Goal: Task Accomplishment & Management: Complete application form

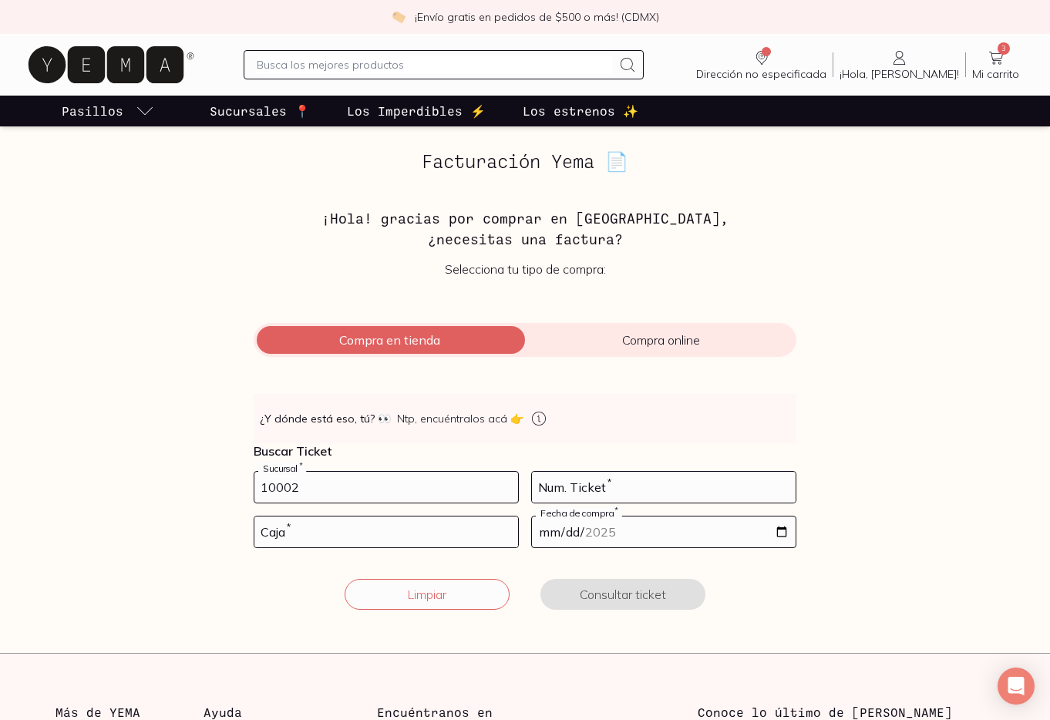
type input "10002"
click at [619, 485] on input "number" at bounding box center [664, 487] width 264 height 31
type input "2"
click at [488, 531] on input "number" at bounding box center [386, 532] width 264 height 31
type input "02"
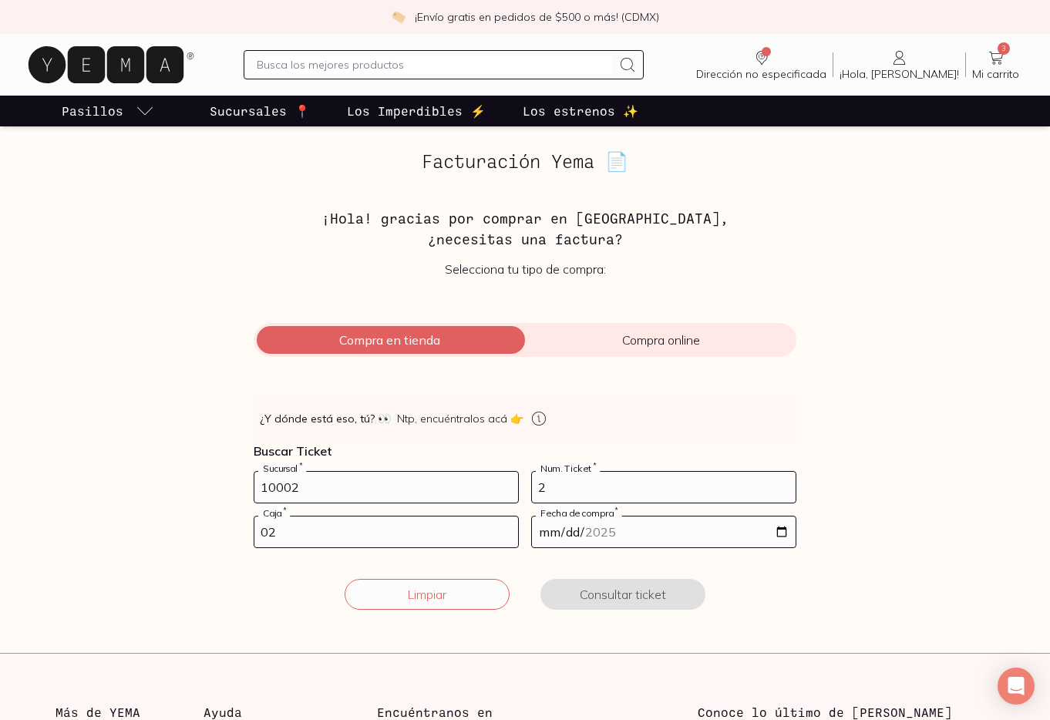
click at [588, 533] on input "date" at bounding box center [664, 532] width 264 height 31
click at [781, 529] on input "date" at bounding box center [664, 532] width 264 height 31
type input "[DATE]"
click at [644, 588] on button "Consultar ticket" at bounding box center [623, 594] width 165 height 31
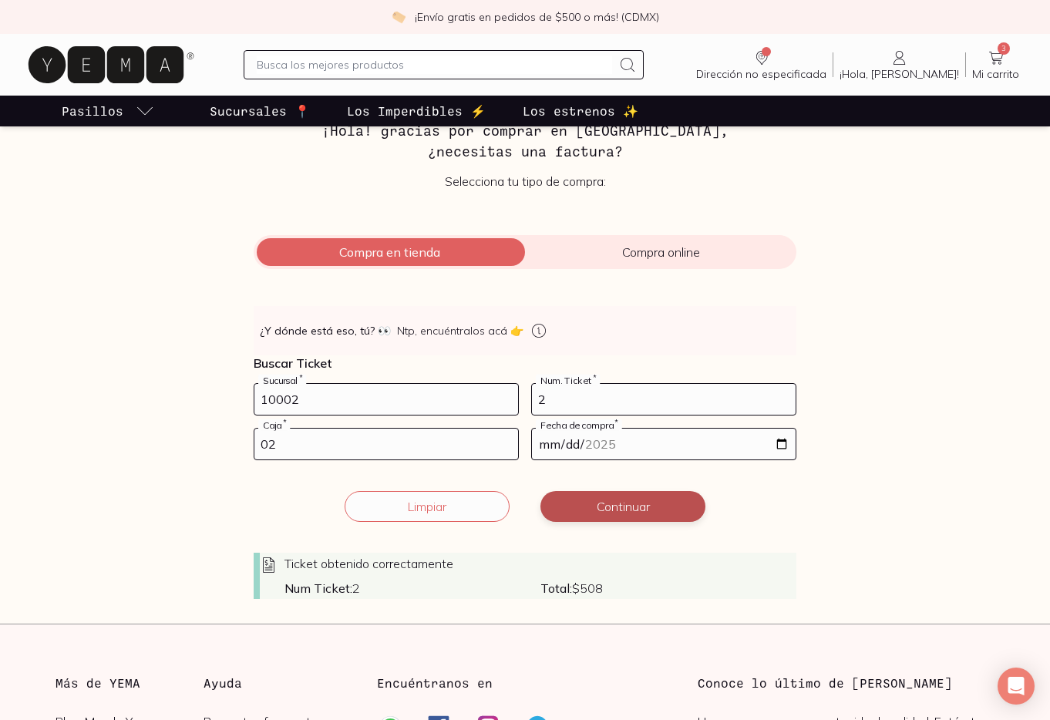
scroll to position [89, 0]
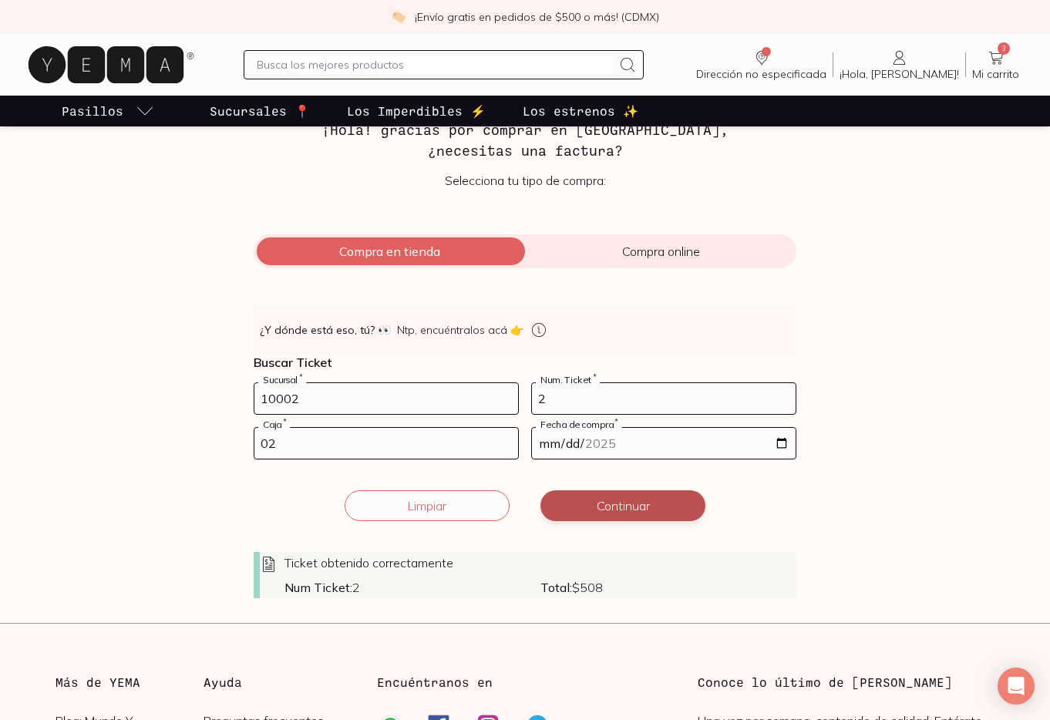
click at [642, 508] on button "Continuar" at bounding box center [623, 505] width 165 height 31
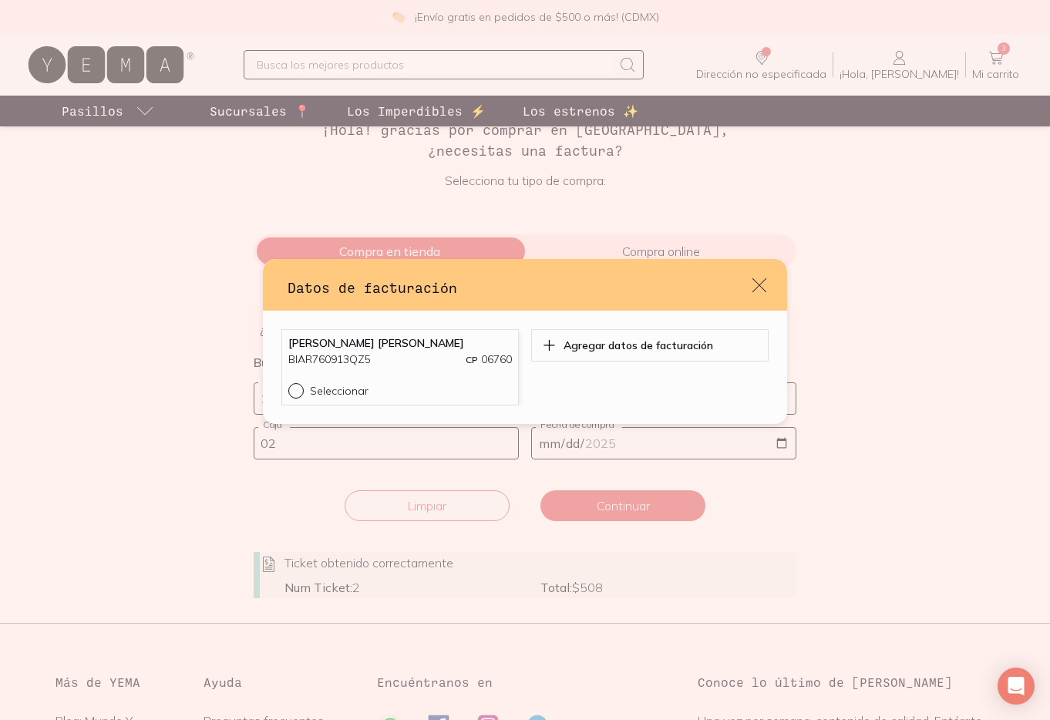
click at [299, 391] on input "Seleccionar" at bounding box center [294, 389] width 12 height 12
radio input "true"
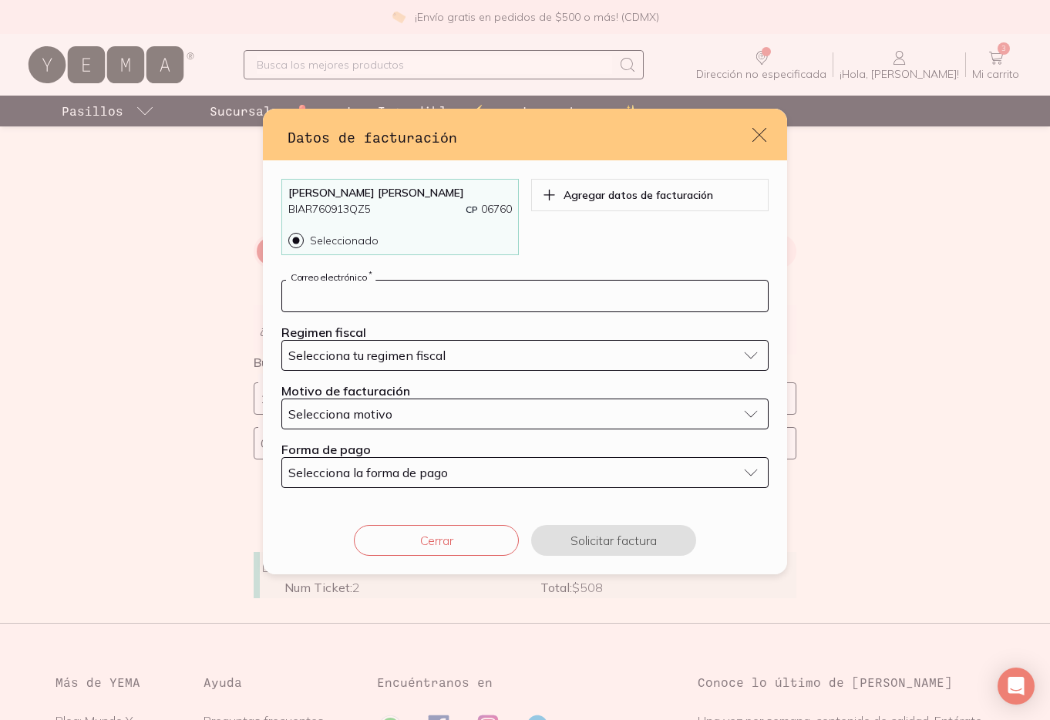
click at [399, 292] on input "default" at bounding box center [525, 296] width 486 height 31
type input "[EMAIL_ADDRESS][DOMAIN_NAME]"
click at [419, 352] on span "Selecciona tu regimen fiscal" at bounding box center [366, 355] width 157 height 15
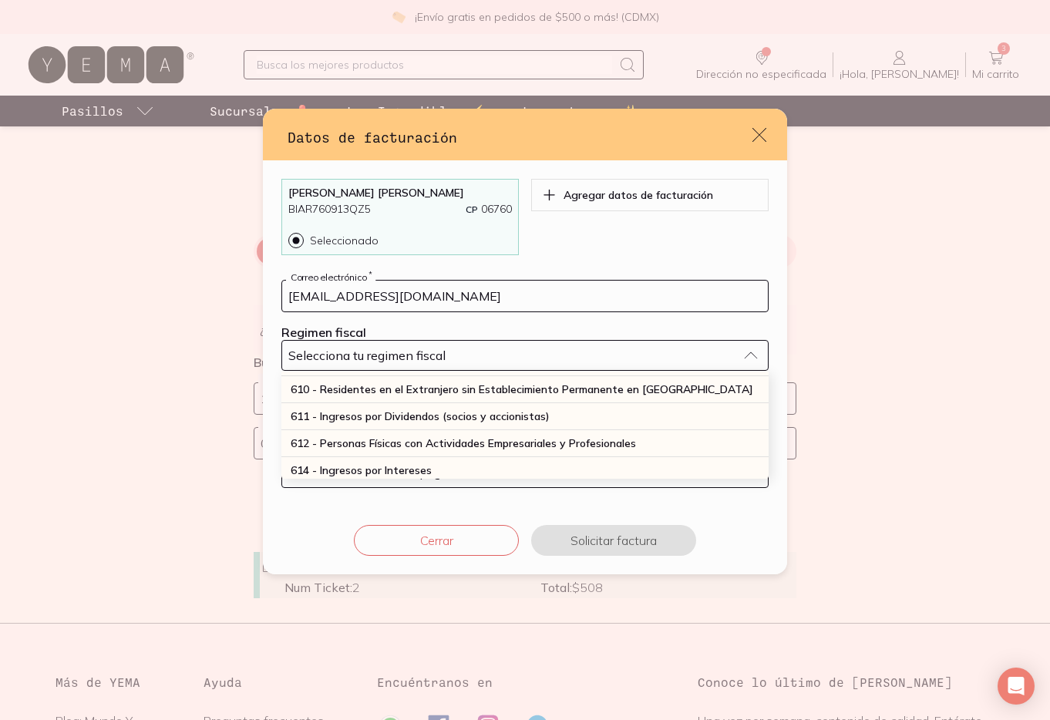
scroll to position [164, 0]
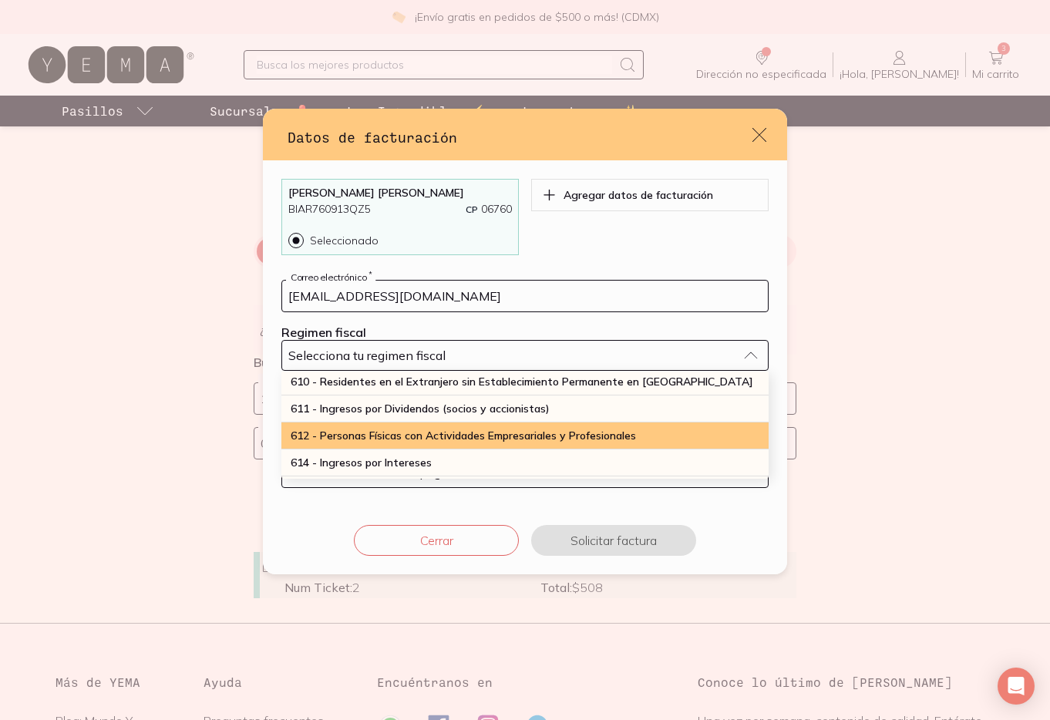
click at [422, 436] on span "612 - Personas Físicas con Actividades Empresariales y Profesionales" at bounding box center [463, 436] width 345 height 14
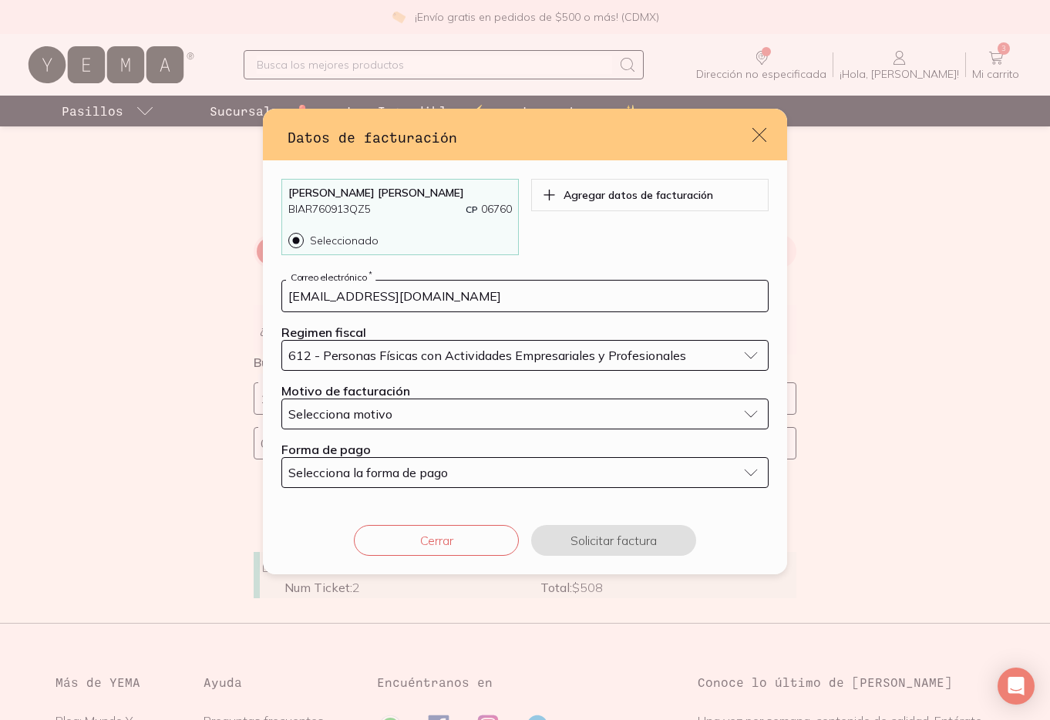
click at [437, 417] on div "Selecciona motivo" at bounding box center [512, 413] width 449 height 15
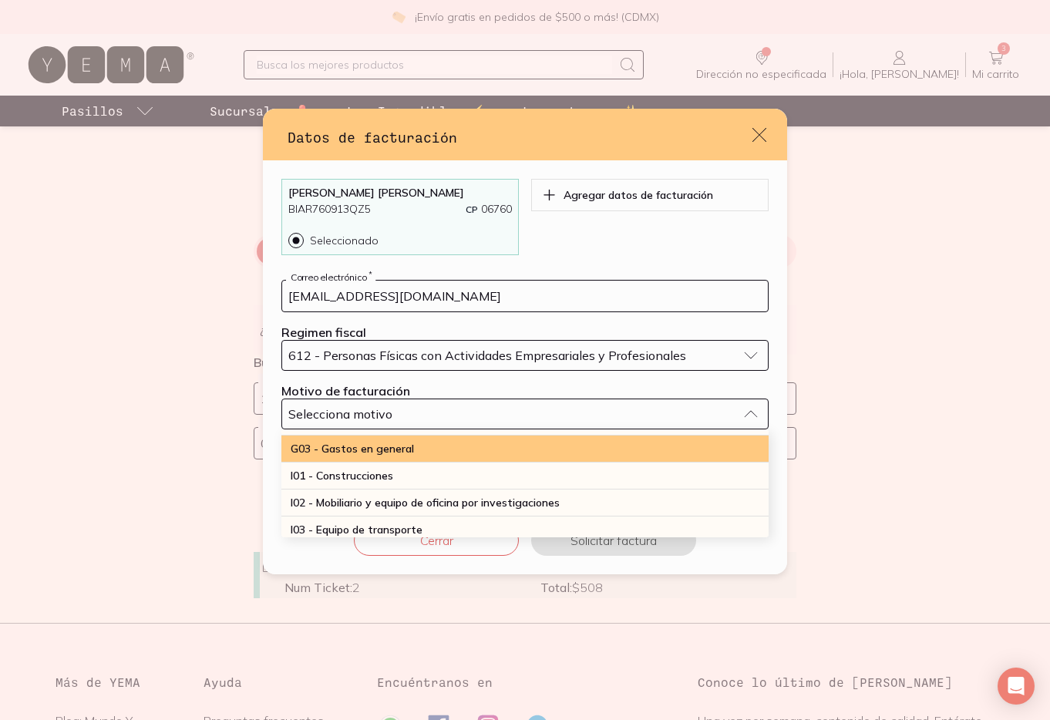
scroll to position [53, 0]
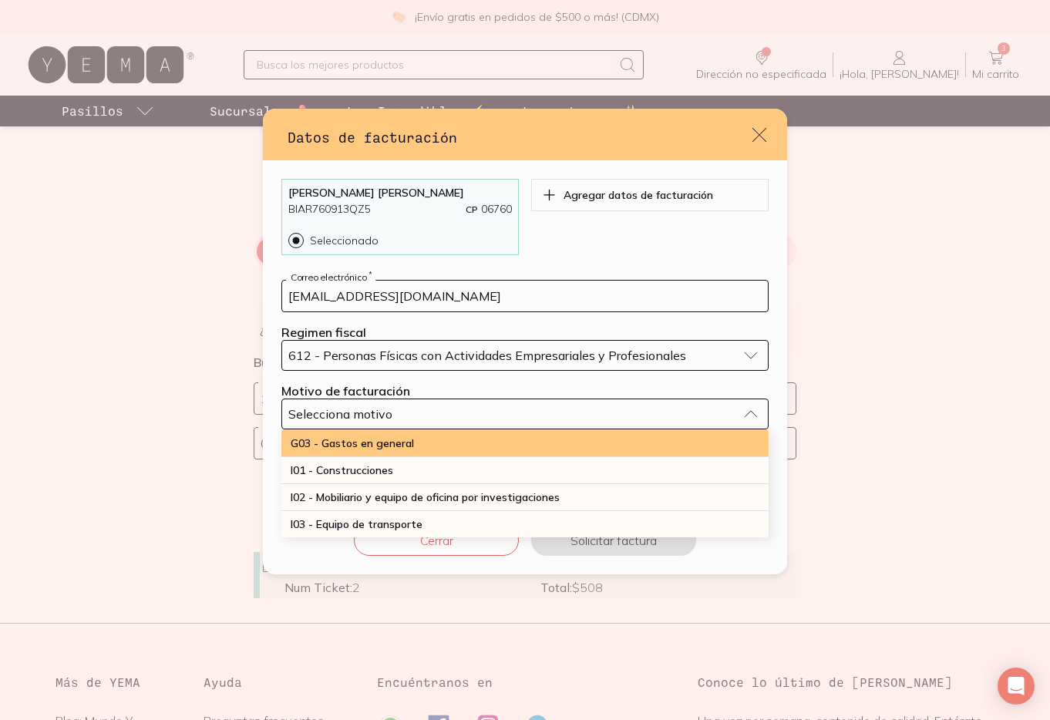
click at [447, 438] on div "G03 - Gastos en general" at bounding box center [524, 443] width 487 height 27
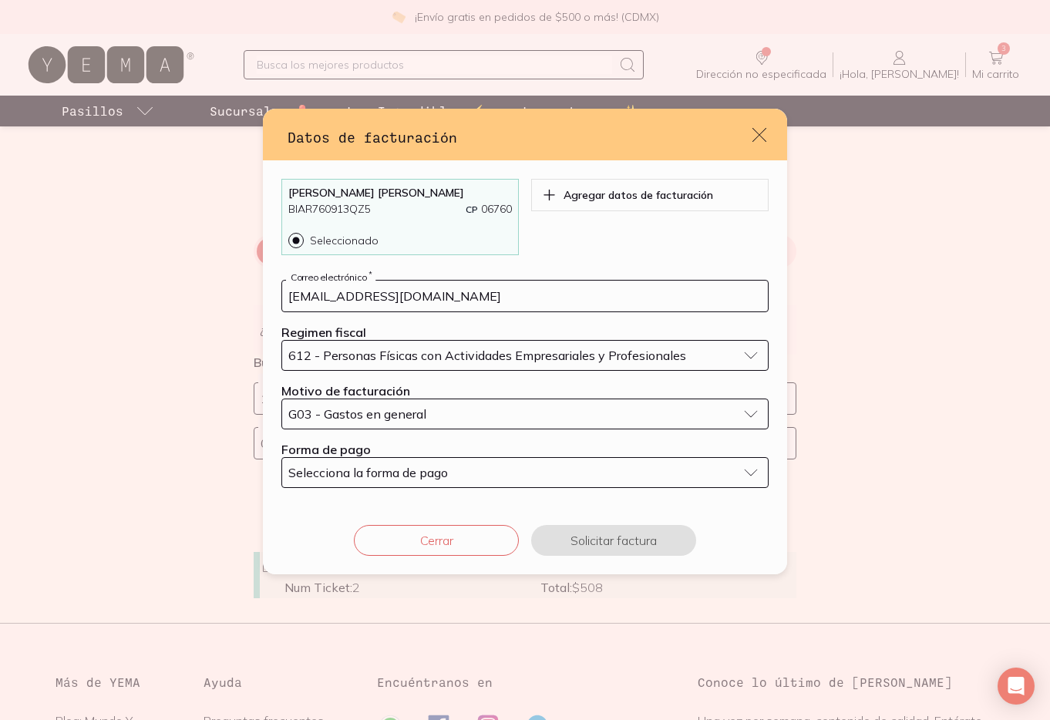
click at [463, 469] on div "Selecciona la forma de pago" at bounding box center [512, 472] width 449 height 15
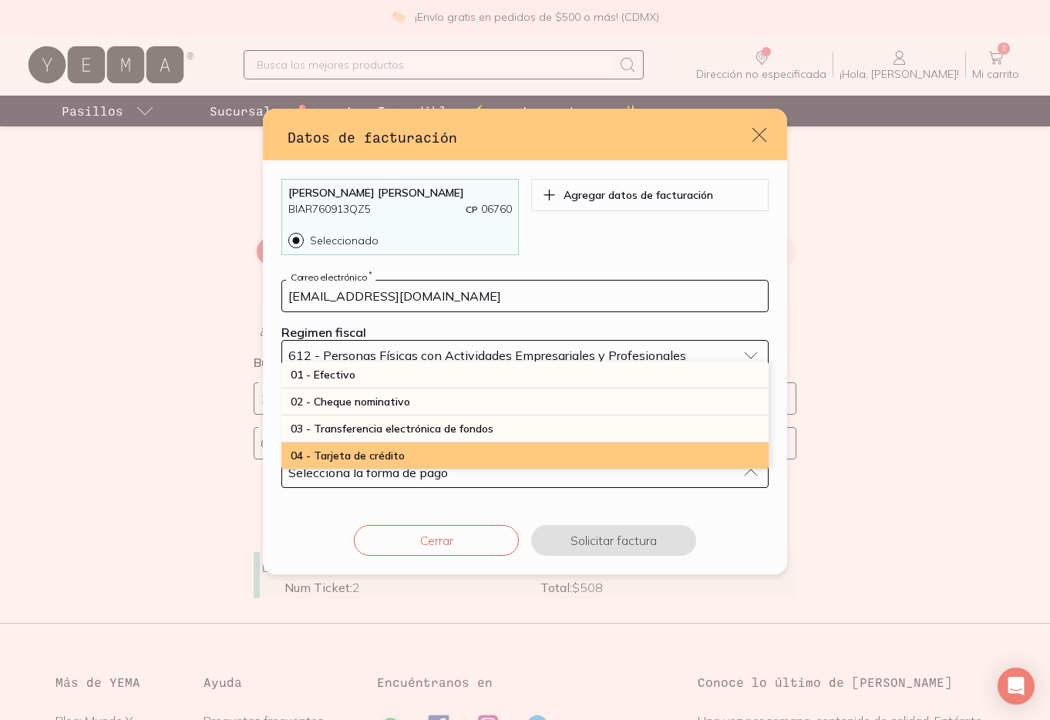
click at [467, 453] on div "04 - Tarjeta de crédito" at bounding box center [524, 456] width 487 height 27
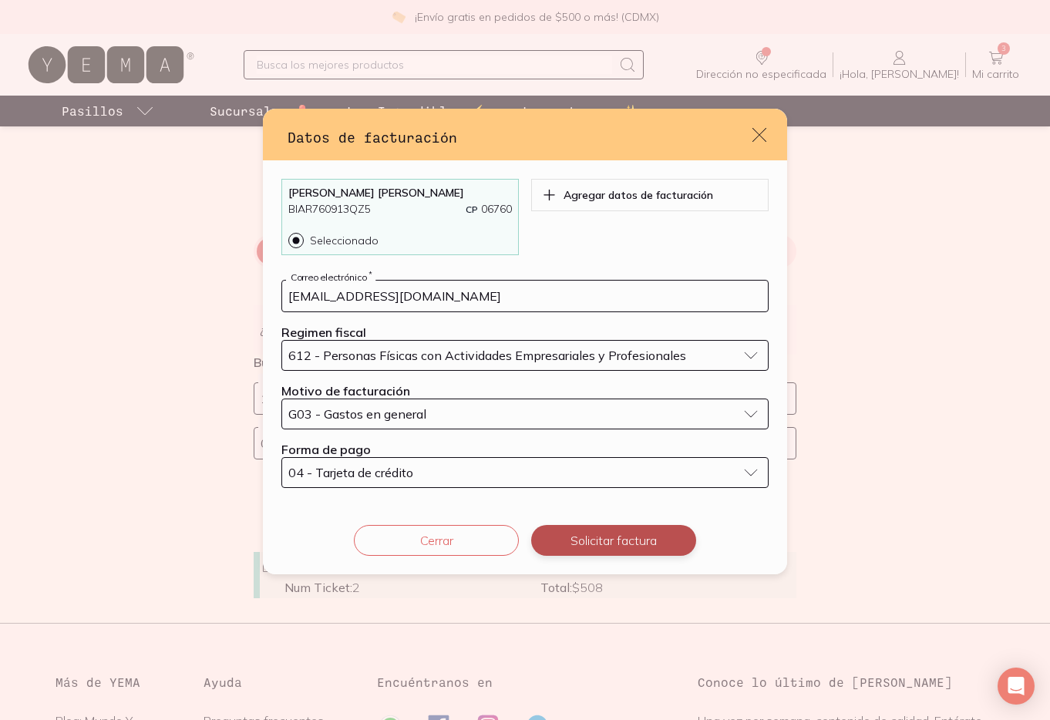
click at [582, 540] on button "Solicitar factura" at bounding box center [613, 540] width 165 height 31
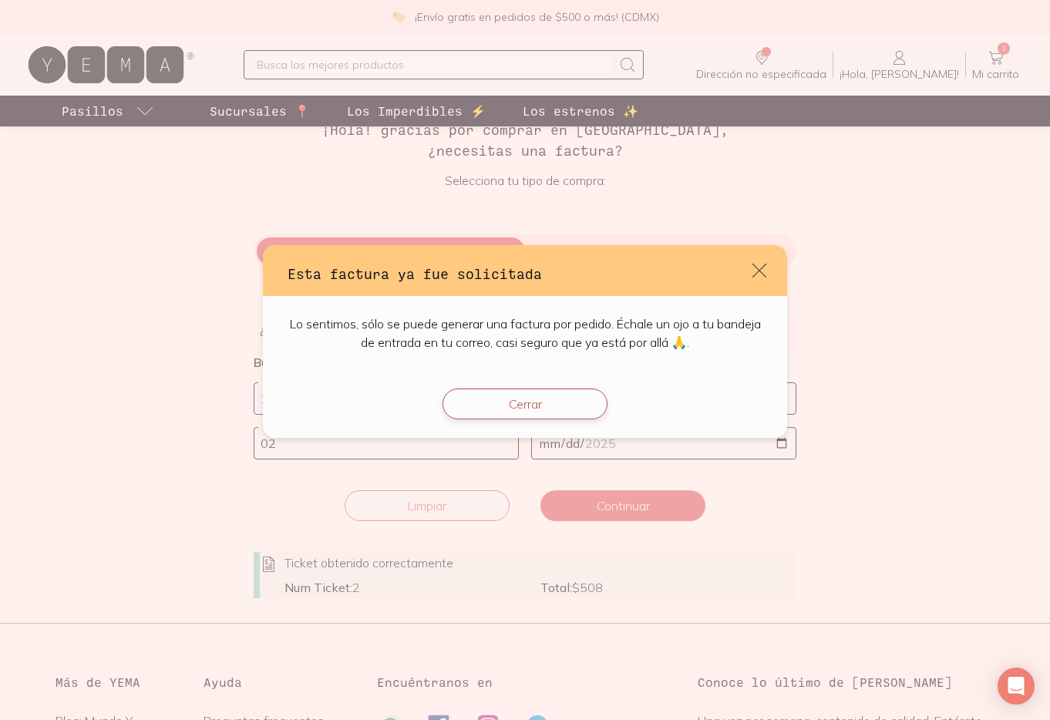
click at [558, 401] on button "Cerrar" at bounding box center [525, 404] width 165 height 31
